Goal: Navigation & Orientation: Go to known website

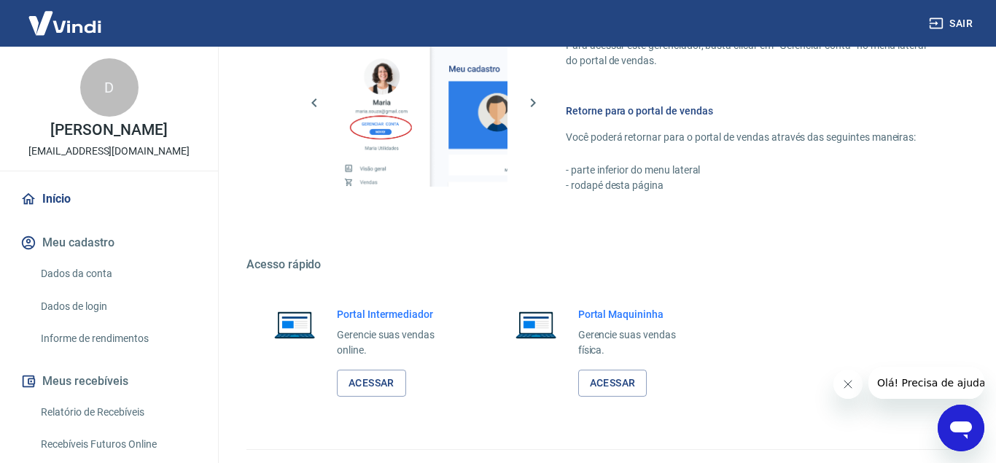
scroll to position [849, 0]
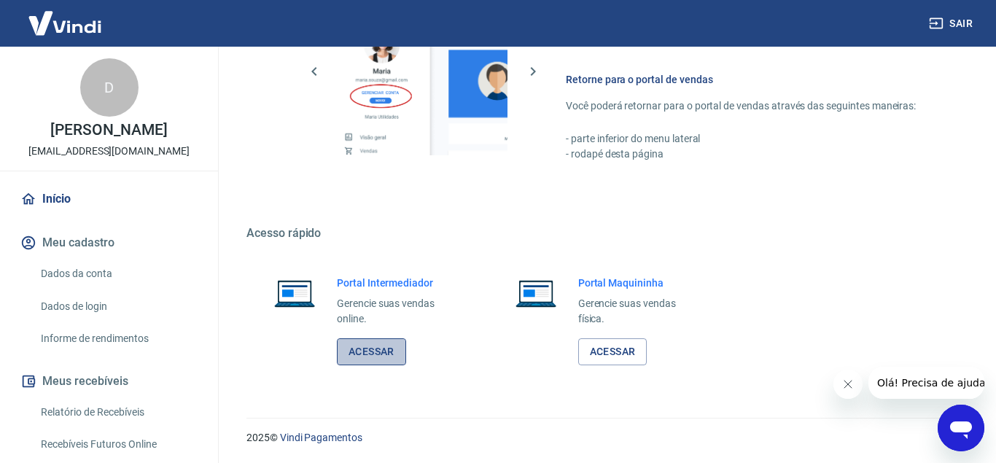
click at [375, 343] on link "Acessar" at bounding box center [371, 351] width 69 height 27
